Goal: Complete application form: Complete application form

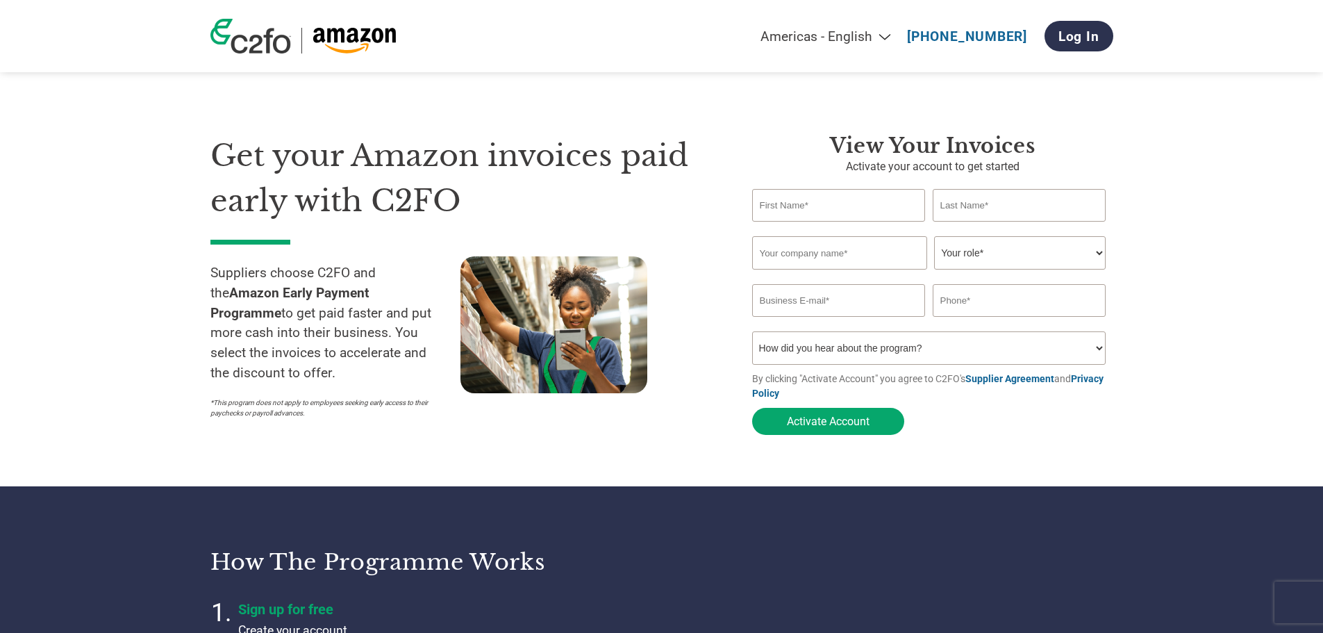
select select "en-[GEOGRAPHIC_DATA]"
click at [1083, 33] on link "Log In" at bounding box center [1078, 36] width 69 height 31
select select "en-[GEOGRAPHIC_DATA]"
click at [785, 208] on input "text" at bounding box center [839, 205] width 174 height 33
type input "[PERSON_NAME]"
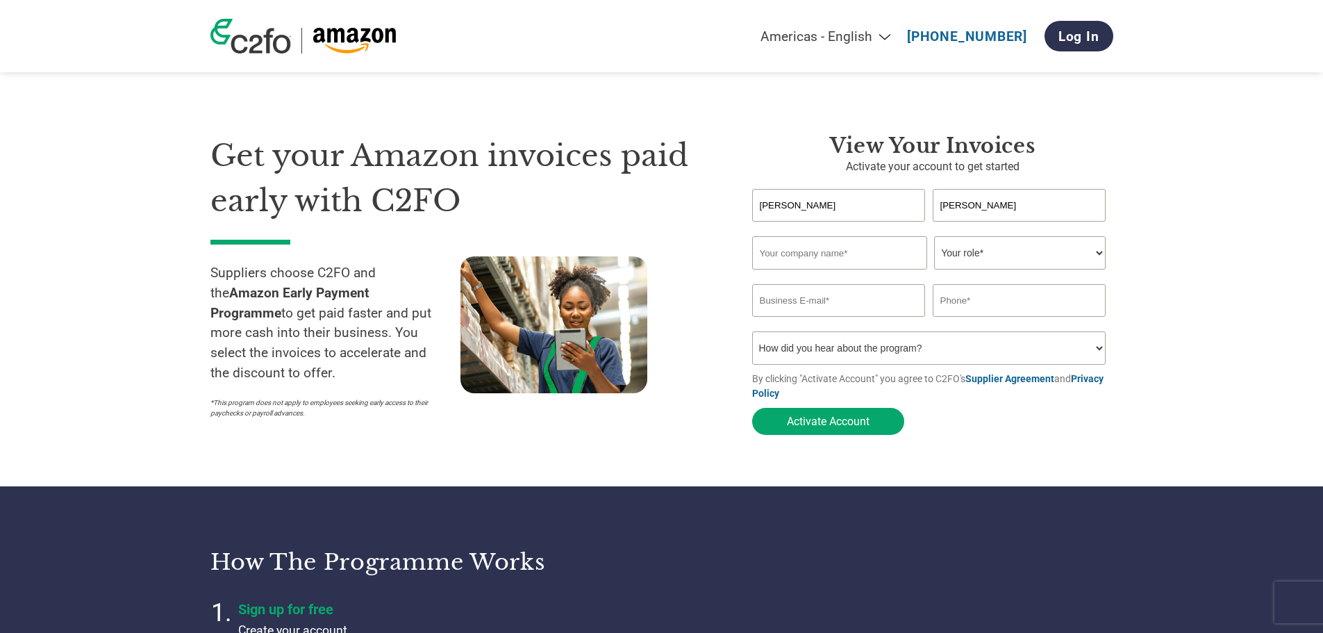
type input "[PERSON_NAME]"
type input "S"
type input "Zyro Ltd"
click at [974, 251] on select "Your role* CFO Controller Credit Manager Finance Director Treasurer CEO Preside…" at bounding box center [1020, 252] width 172 height 33
select select "OTHER"
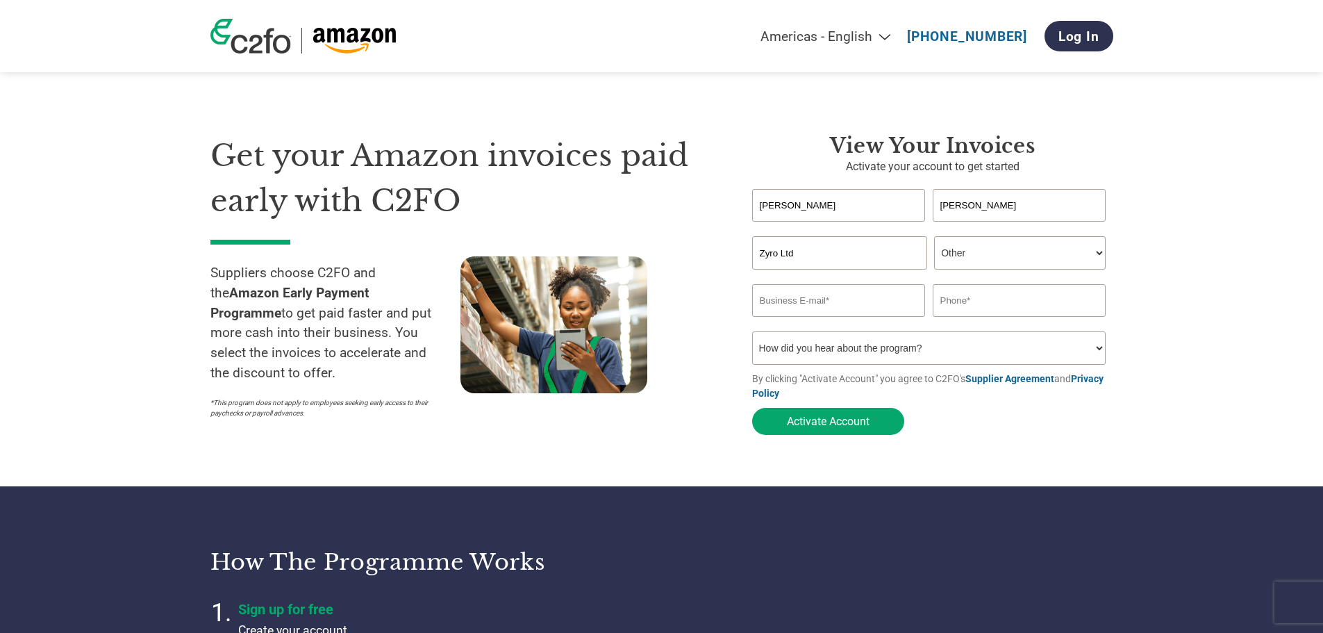
click at [934, 238] on select "Your role* CFO Controller Credit Manager Finance Director Treasurer CEO Preside…" at bounding box center [1020, 252] width 172 height 33
click at [845, 301] on input "email" at bounding box center [839, 300] width 174 height 33
type input "[PERSON_NAME][EMAIL_ADDRESS][DOMAIN_NAME]"
